Goal: Check status: Check status

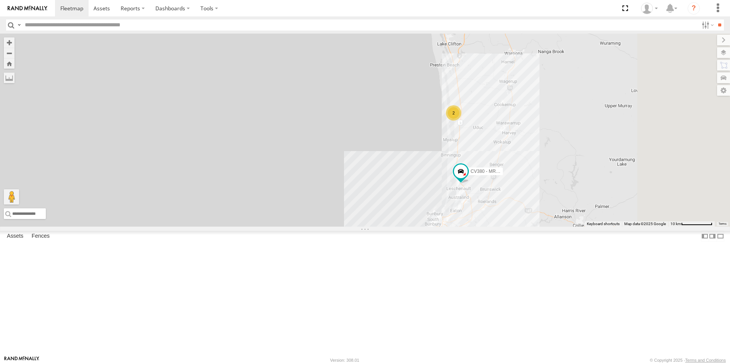
drag, startPoint x: 461, startPoint y: 245, endPoint x: 332, endPoint y: 106, distance: 189.6
click at [327, 91] on div "CV380 - MRRC CV310 - [PERSON_NAME] SST001 - [PERSON_NAME] 10 12 47 33 7 26 9 2 …" at bounding box center [365, 130] width 730 height 193
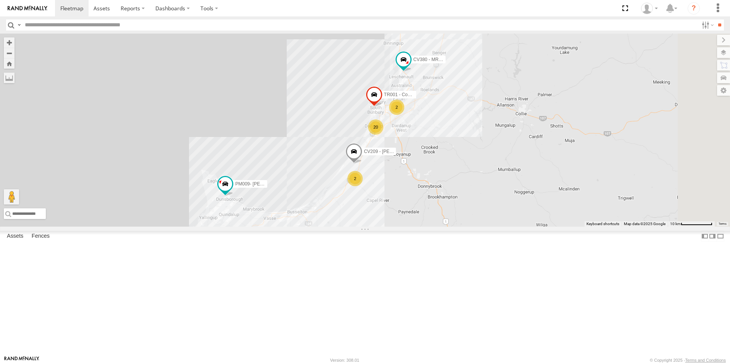
drag, startPoint x: 432, startPoint y: 257, endPoint x: 355, endPoint y: 124, distance: 152.8
click at [355, 124] on div "CV380 - MRRC CV310 - [PERSON_NAME] SST001 - [PERSON_NAME] 10 12 47 33 7 26 9 2 …" at bounding box center [365, 130] width 730 height 193
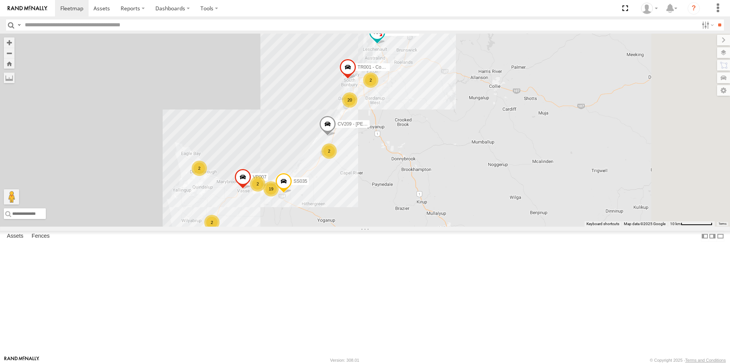
click at [419, 35] on span "CV380 - MRRC" at bounding box center [403, 31] width 32 height 5
click at [337, 146] on div "CV380 - MRRC CV310 - [PERSON_NAME] SST001 - [PERSON_NAME] 10 12 47 33 7 26 9 2 …" at bounding box center [365, 130] width 730 height 193
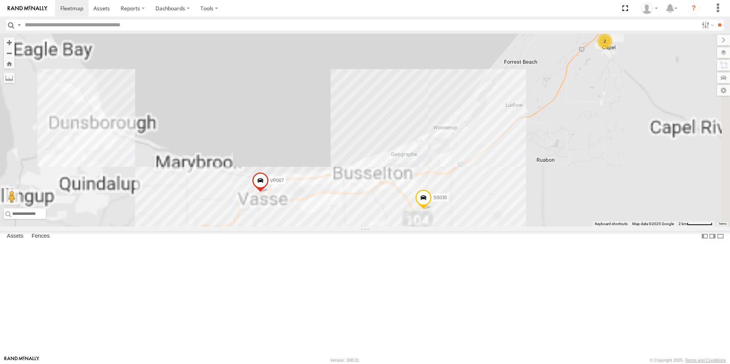
drag, startPoint x: 338, startPoint y: 260, endPoint x: 400, endPoint y: 76, distance: 194.1
click at [400, 76] on div "CV380 - MRRC CV310 - [PERSON_NAME] SST001 - [PERSON_NAME] TT025 - [PERSON_NAME]…" at bounding box center [365, 130] width 730 height 193
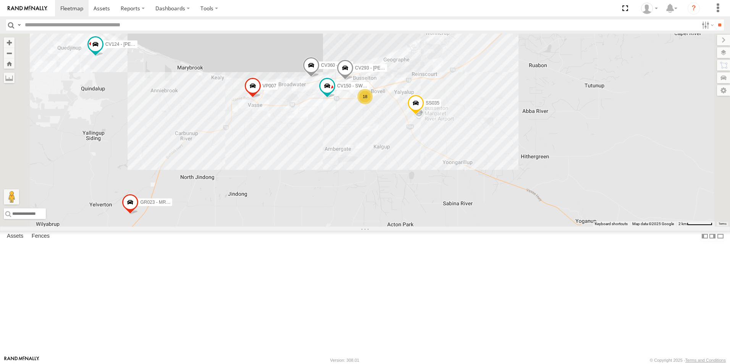
drag, startPoint x: 391, startPoint y: 182, endPoint x: 379, endPoint y: 81, distance: 101.4
click at [379, 81] on div "CV380 - MRRC CV310 - [PERSON_NAME] SST001 - [PERSON_NAME] TT025 - [PERSON_NAME]…" at bounding box center [365, 130] width 730 height 193
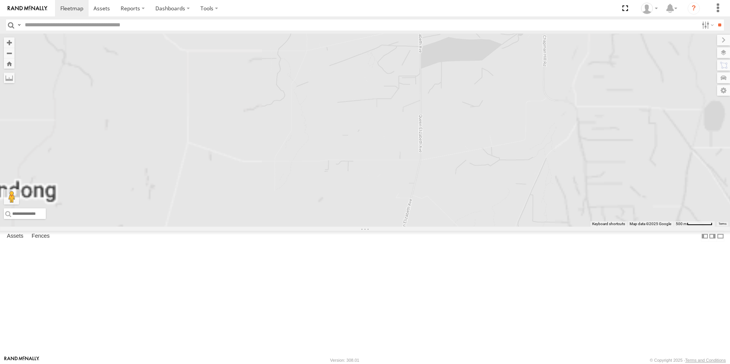
drag, startPoint x: 387, startPoint y: 234, endPoint x: 501, endPoint y: 284, distance: 123.9
click at [505, 227] on div "CV380 - MRRC CV310 - [PERSON_NAME] SST001 - [PERSON_NAME] TT025 - [PERSON_NAME]…" at bounding box center [365, 130] width 730 height 193
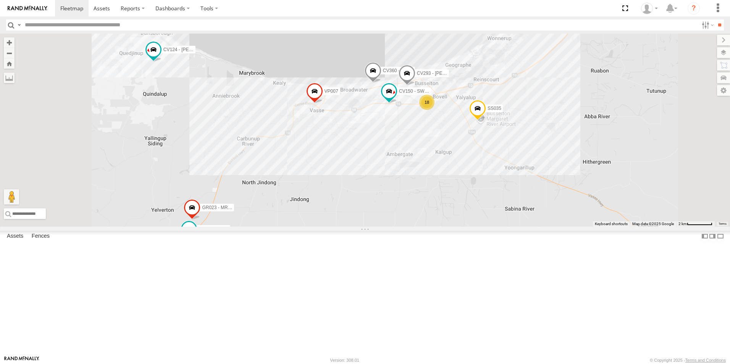
click at [229, 232] on span "PM22 - MRRC" at bounding box center [214, 228] width 30 height 5
